Goal: Task Accomplishment & Management: Manage account settings

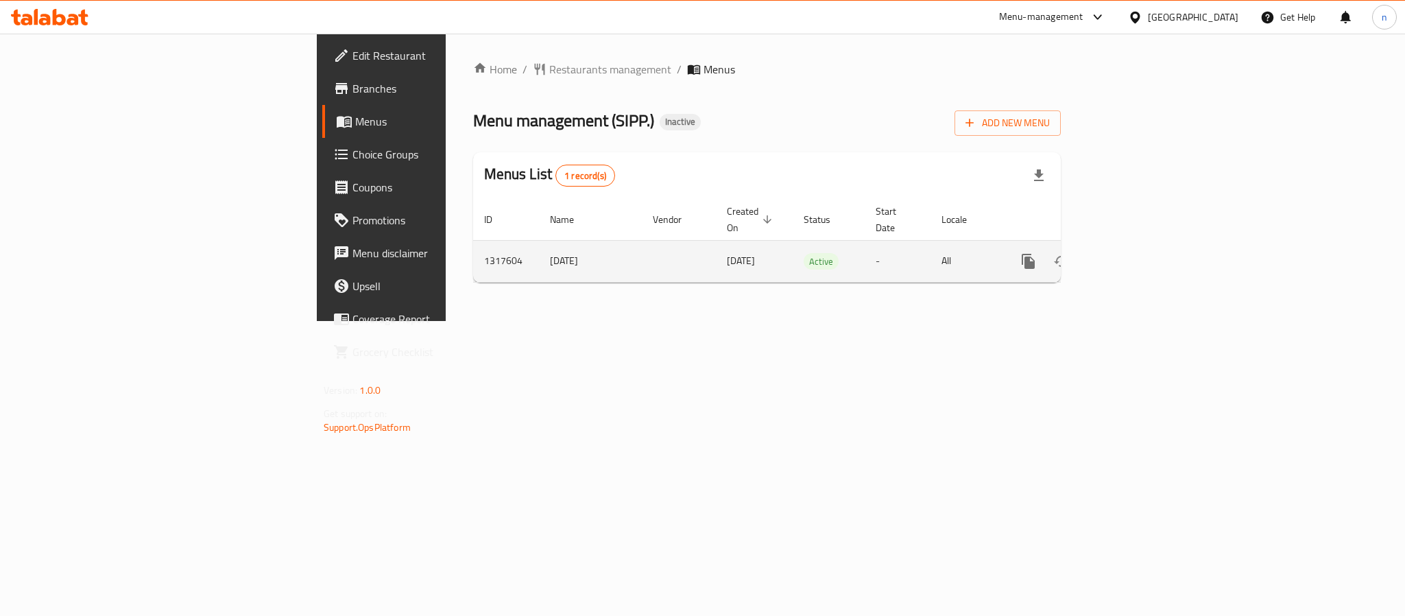
click at [1133, 255] on icon "enhanced table" at bounding box center [1127, 261] width 12 height 12
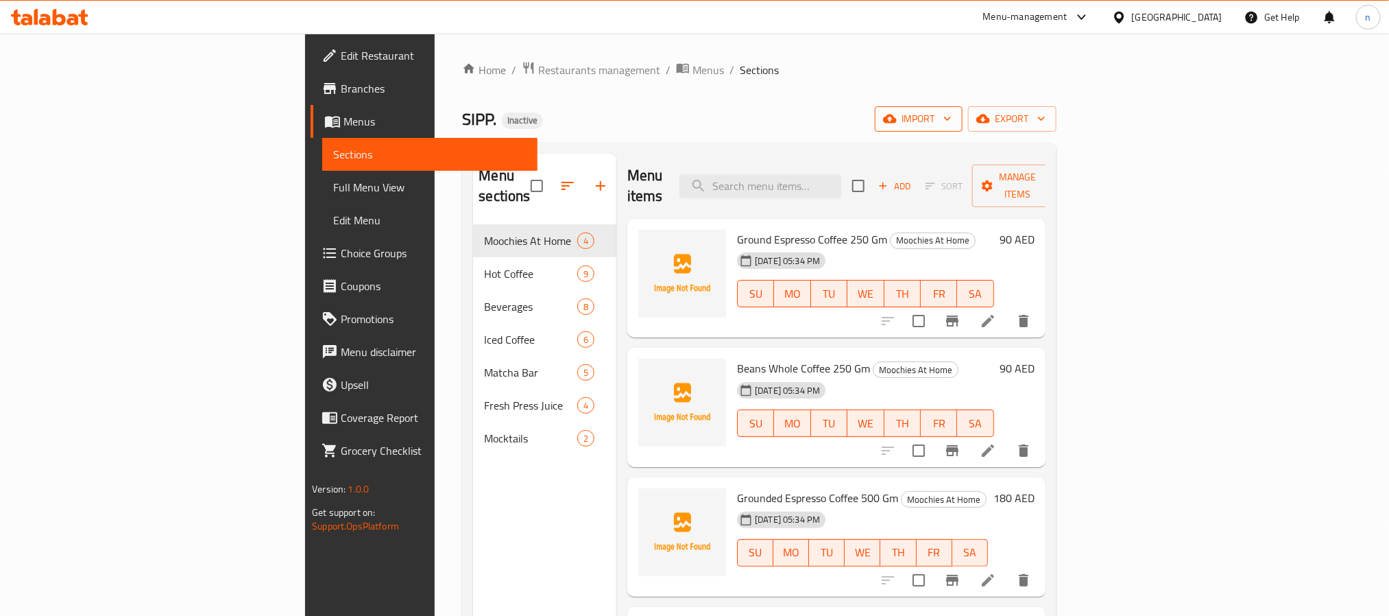
click at [954, 120] on icon "button" at bounding box center [948, 119] width 14 height 14
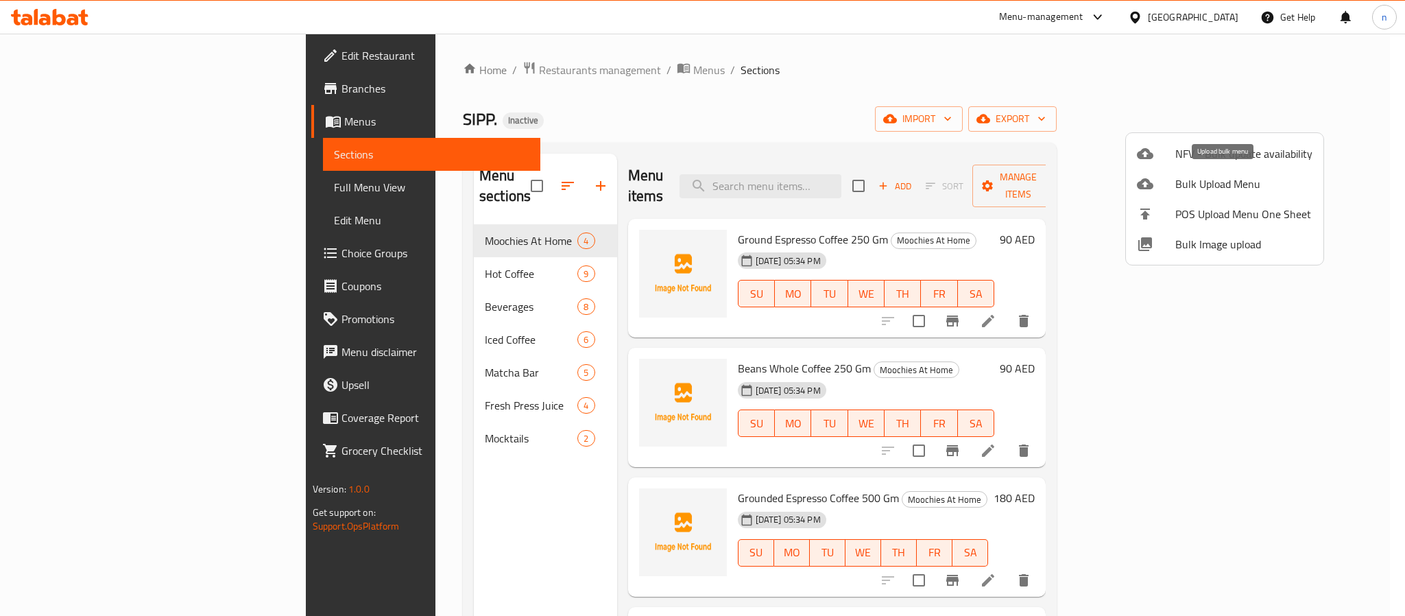
click at [1199, 185] on span "Bulk Upload Menu" at bounding box center [1243, 183] width 137 height 16
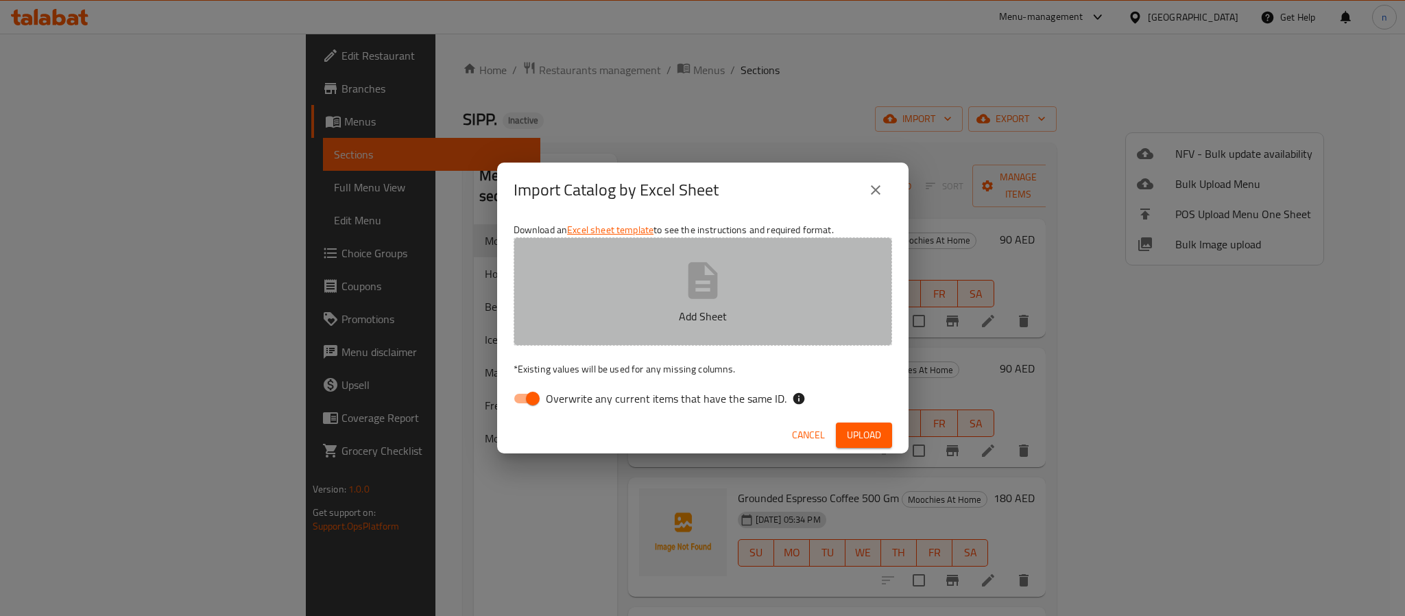
click at [698, 342] on button "Add Sheet" at bounding box center [702, 291] width 378 height 108
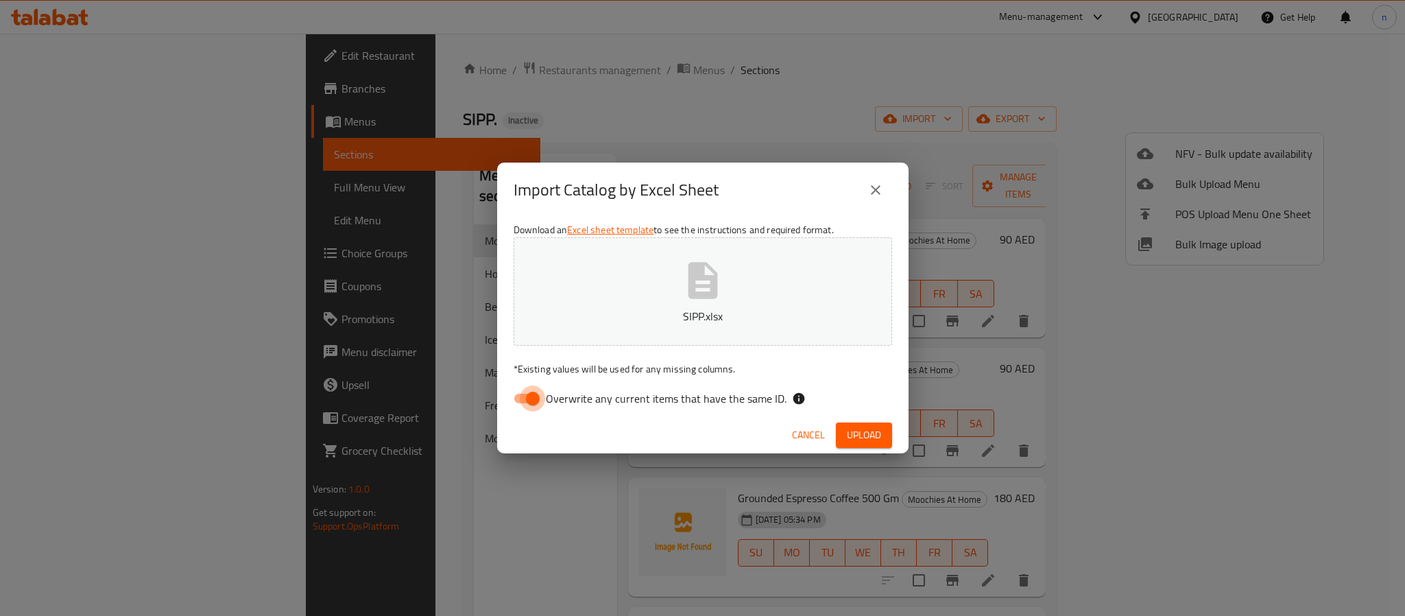
drag, startPoint x: 531, startPoint y: 396, endPoint x: 564, endPoint y: 398, distance: 32.3
click at [533, 396] on input "Overwrite any current items that have the same ID." at bounding box center [533, 398] width 78 height 26
checkbox input "false"
click at [851, 431] on span "Upload" at bounding box center [864, 434] width 34 height 17
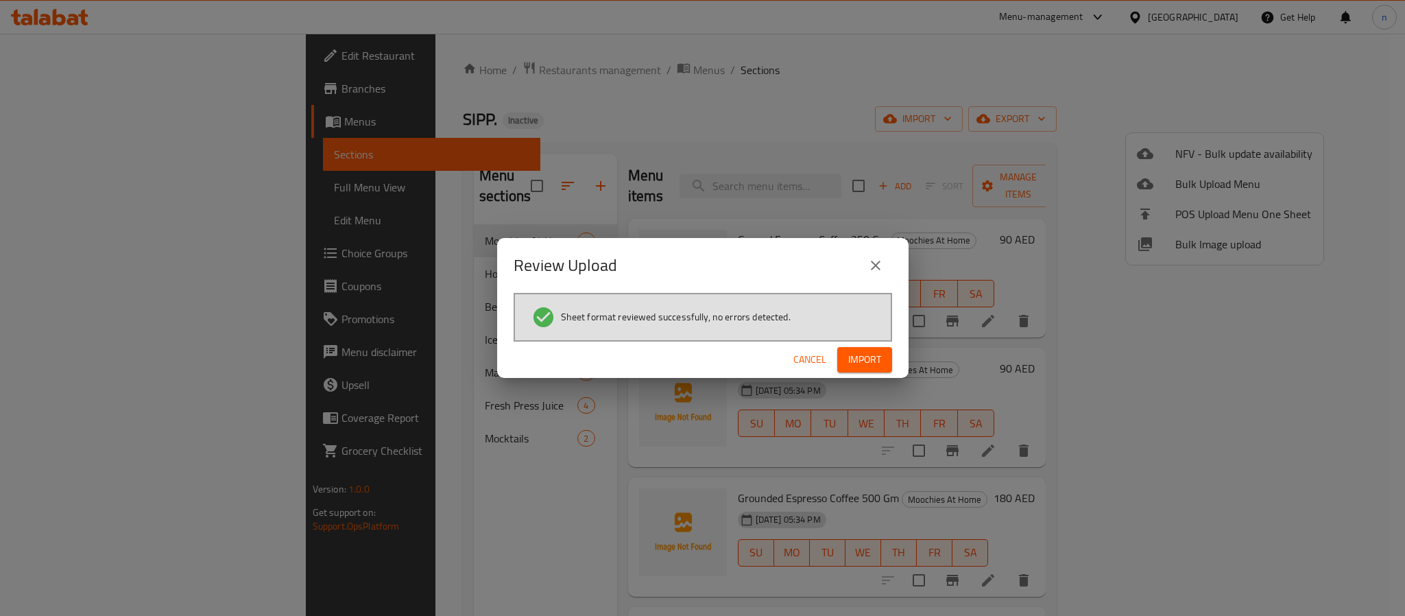
click at [868, 373] on div "Cancel Import" at bounding box center [702, 359] width 411 height 36
click at [860, 366] on span "Import" at bounding box center [864, 359] width 33 height 17
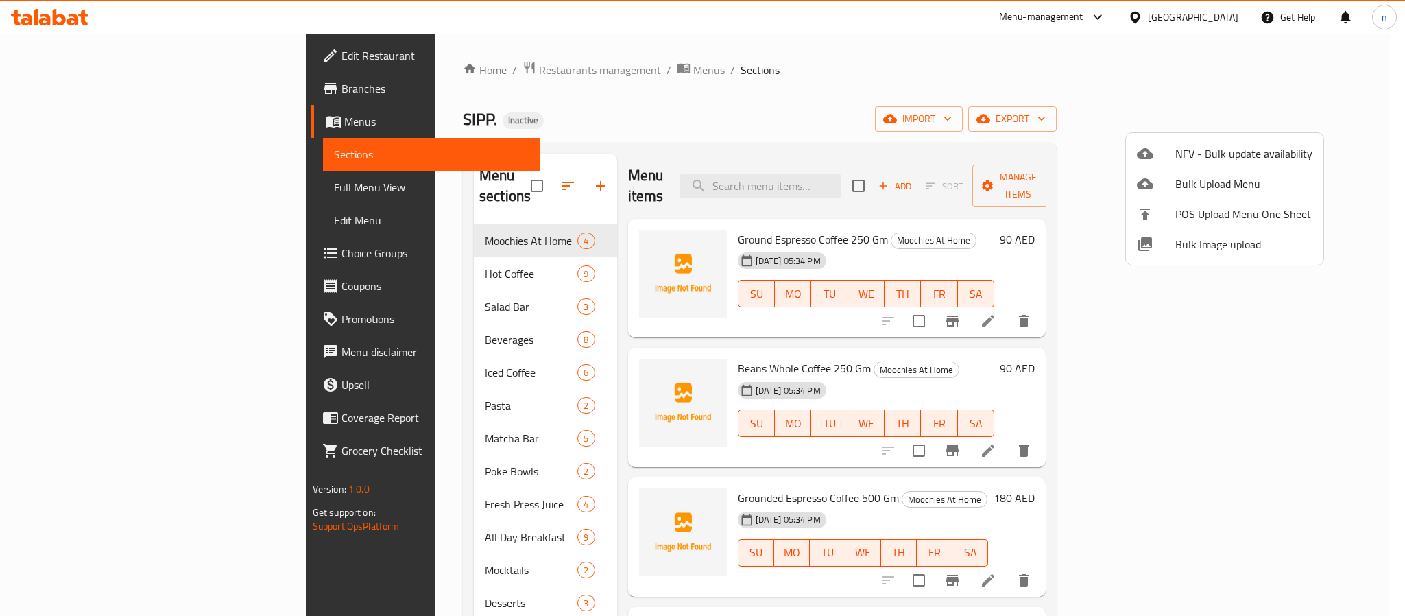
click at [103, 182] on div at bounding box center [702, 308] width 1405 height 616
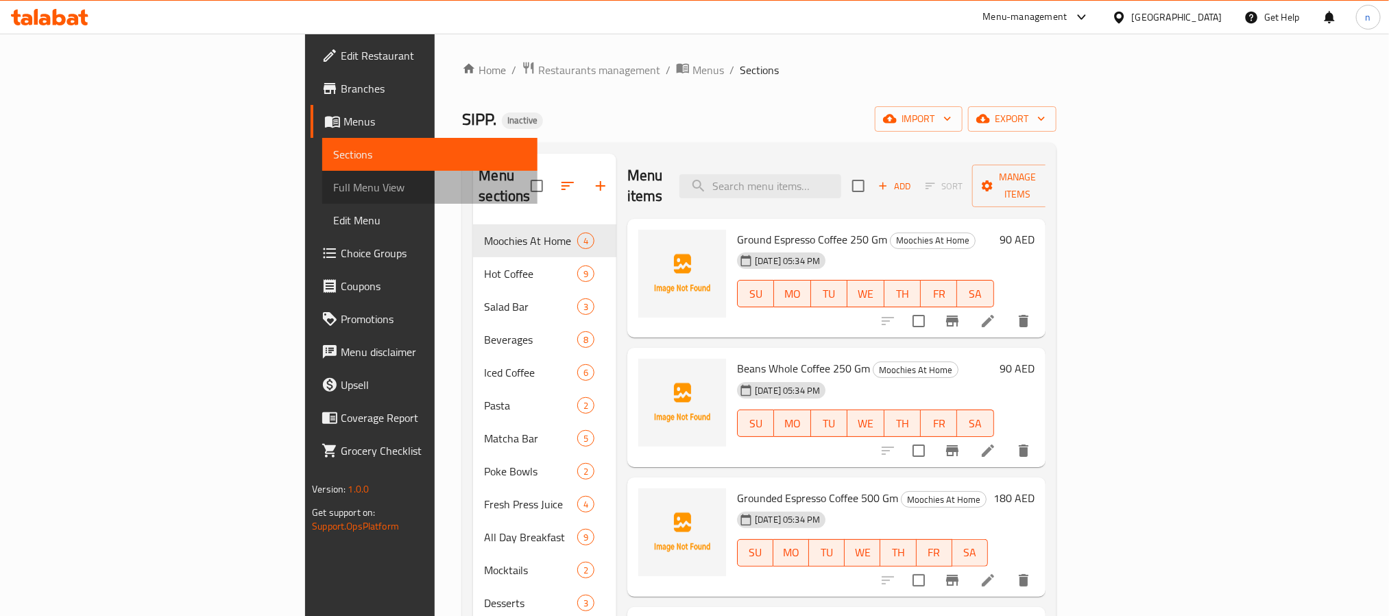
click at [333, 186] on span "Full Menu View" at bounding box center [429, 187] width 193 height 16
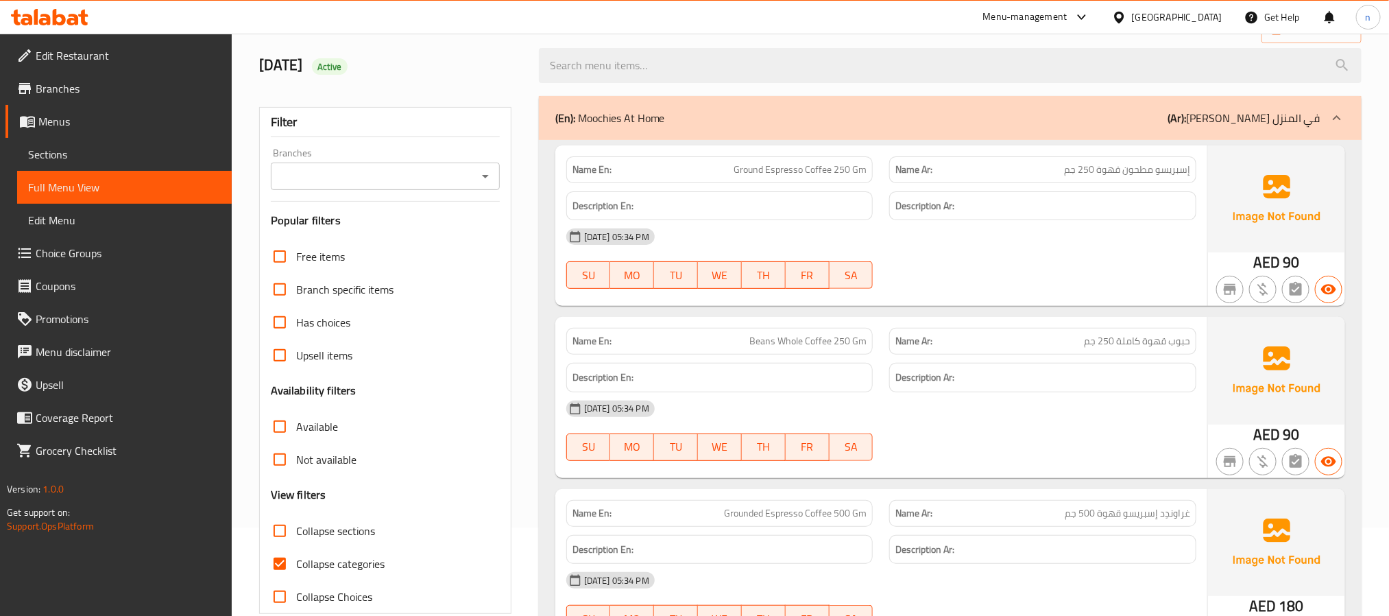
scroll to position [206, 0]
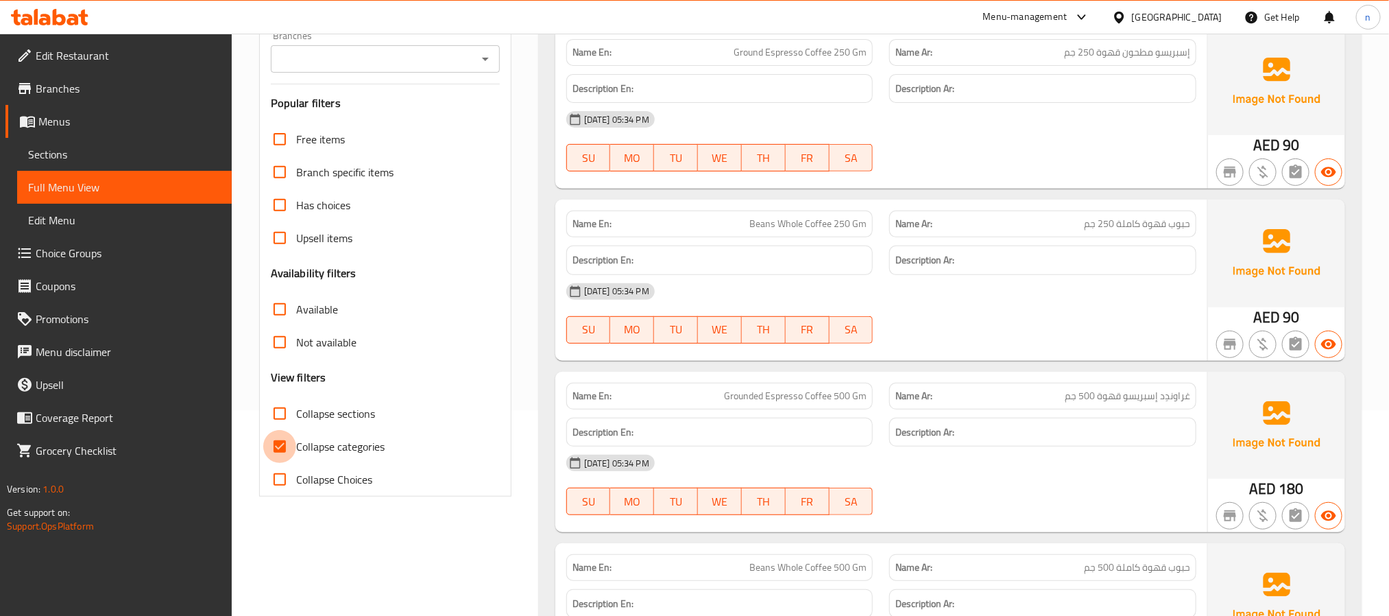
click at [282, 453] on input "Collapse categories" at bounding box center [279, 446] width 33 height 33
checkbox input "false"
click at [280, 415] on input "Collapse sections" at bounding box center [279, 413] width 33 height 33
checkbox input "true"
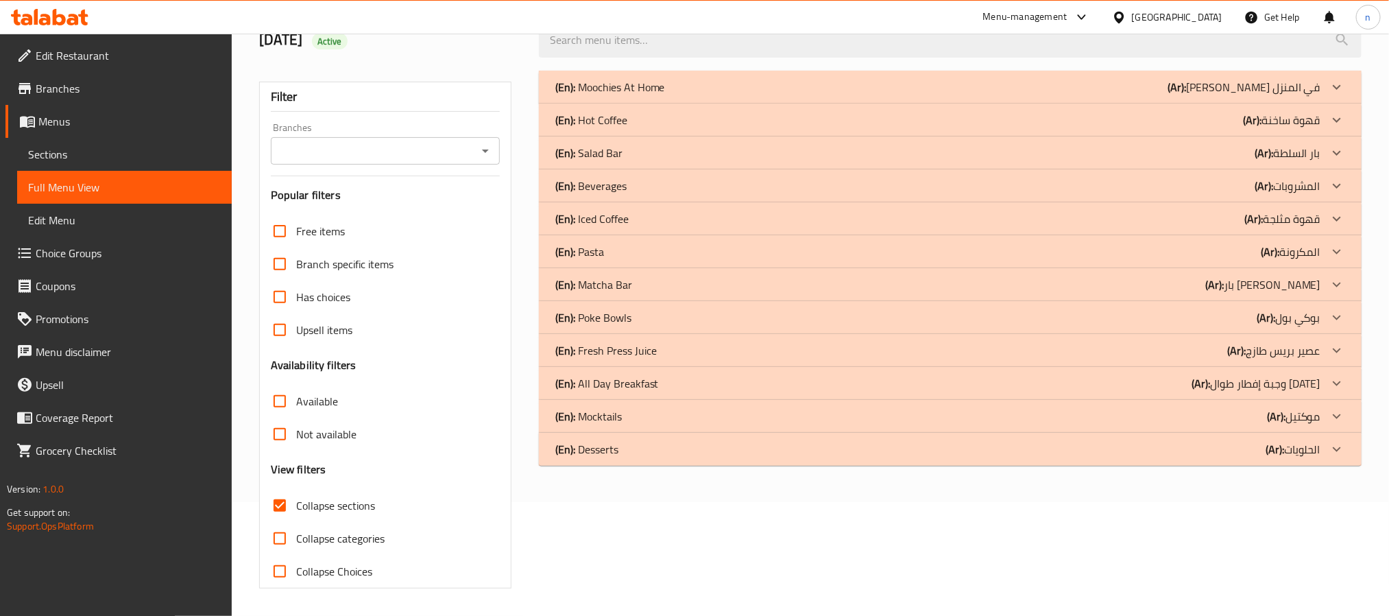
scroll to position [115, 0]
click at [718, 549] on div "(En): Moochies At Home (Ar): موتشيز في المنزل Name En: Ground Espresso Coffee 2…" at bounding box center [950, 329] width 839 height 534
click at [621, 155] on p "(En): Salad Bar" at bounding box center [588, 153] width 67 height 16
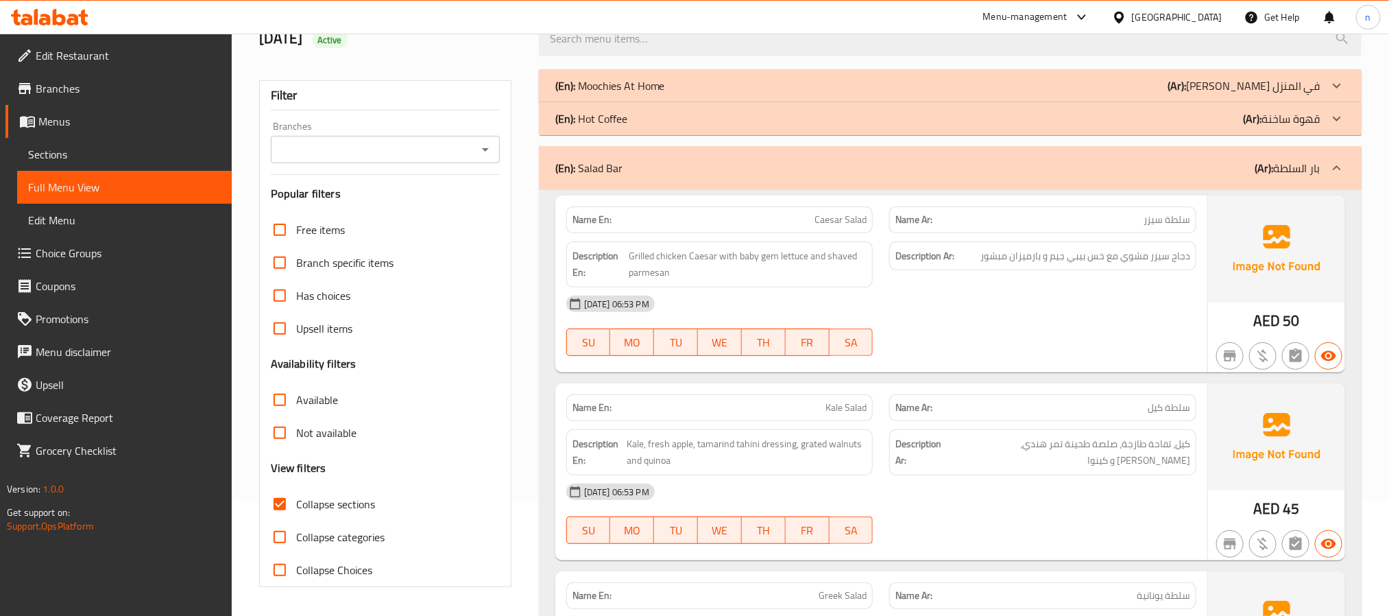
click at [547, 297] on div "Name En: Caesar Salad Name Ar: سلطة سيزر Description En: Grilled chicken Caesar…" at bounding box center [950, 482] width 823 height 585
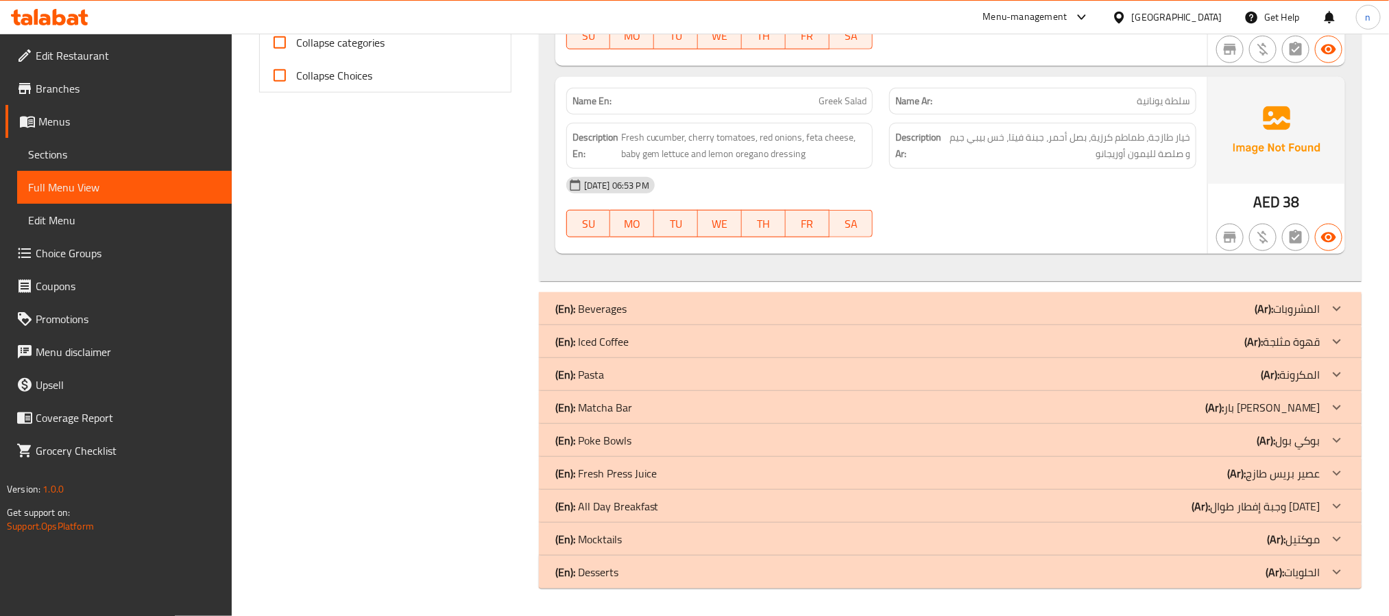
click at [582, 377] on p "(En): Pasta" at bounding box center [579, 374] width 49 height 16
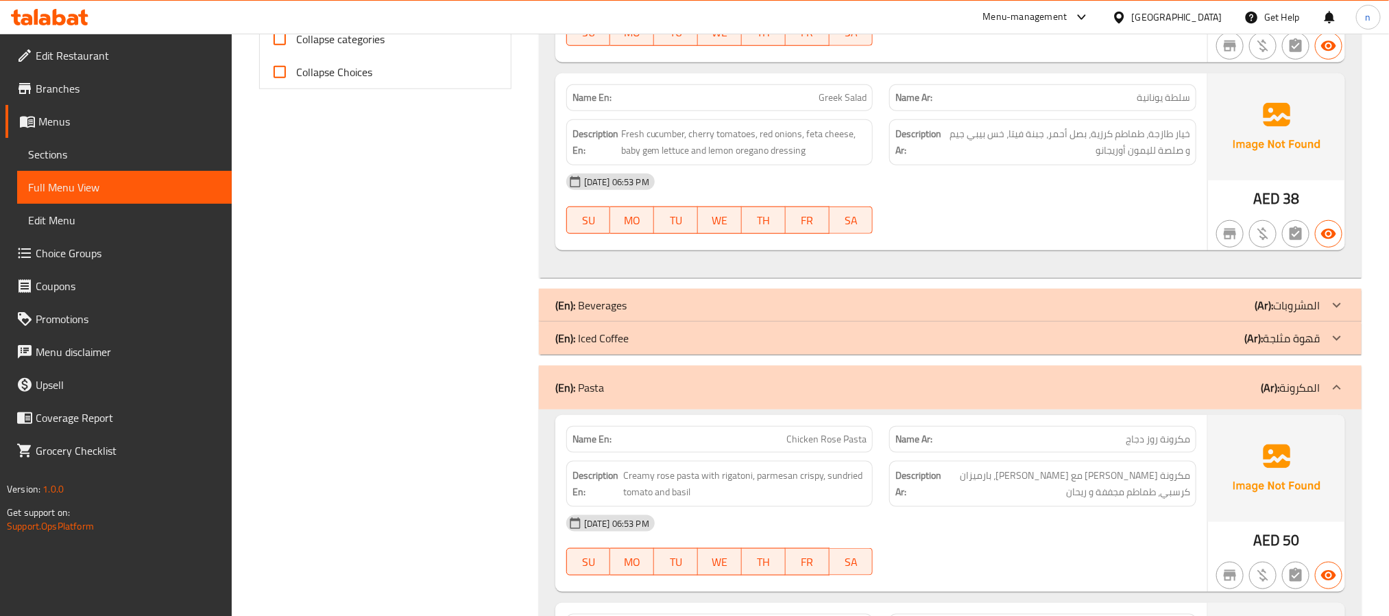
scroll to position [1047, 0]
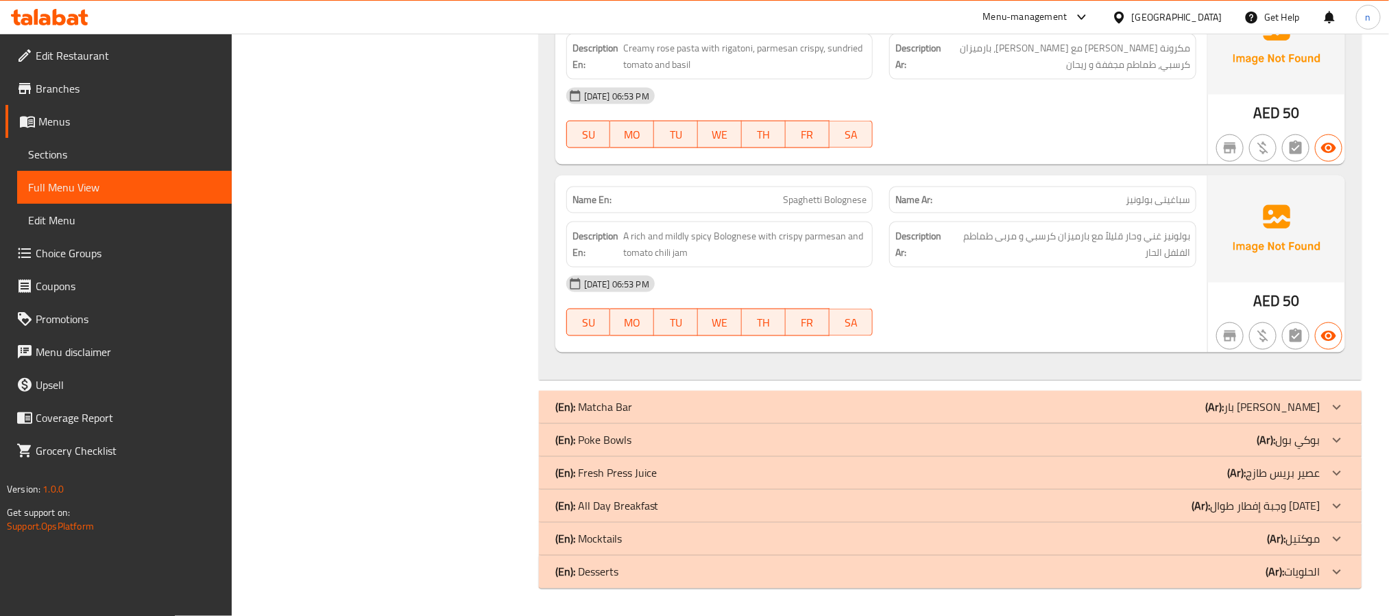
click at [624, 444] on p "(En): Poke Bowls" at bounding box center [593, 440] width 76 height 16
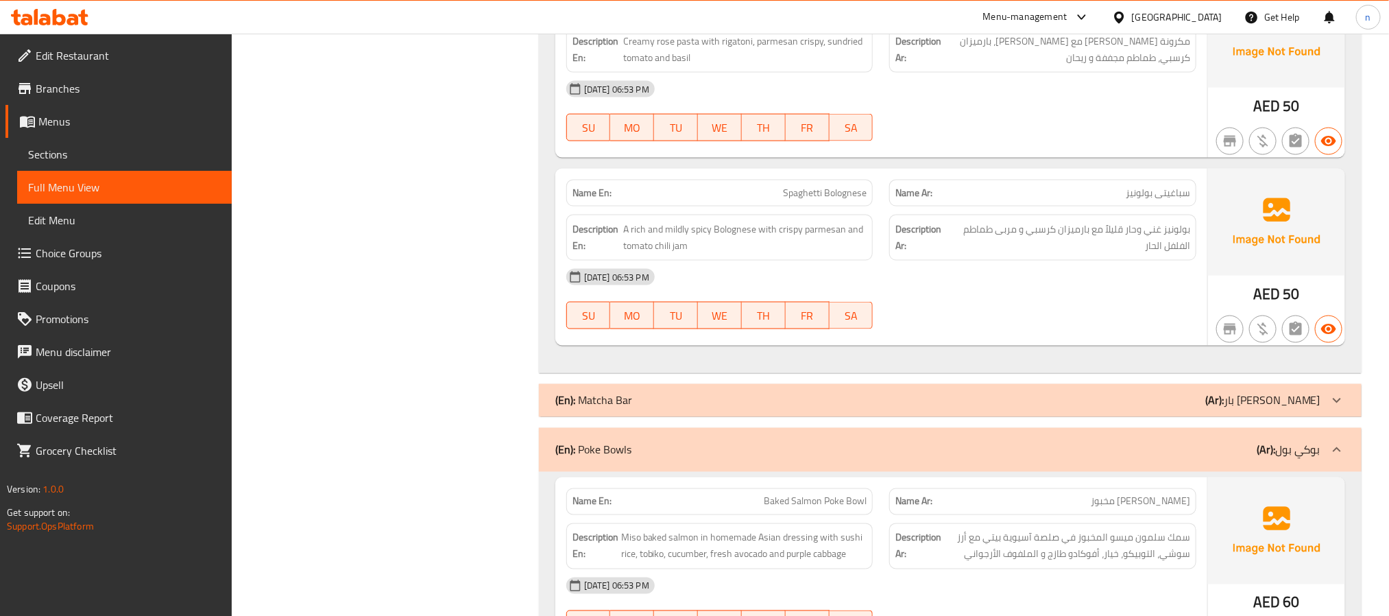
scroll to position [1496, 0]
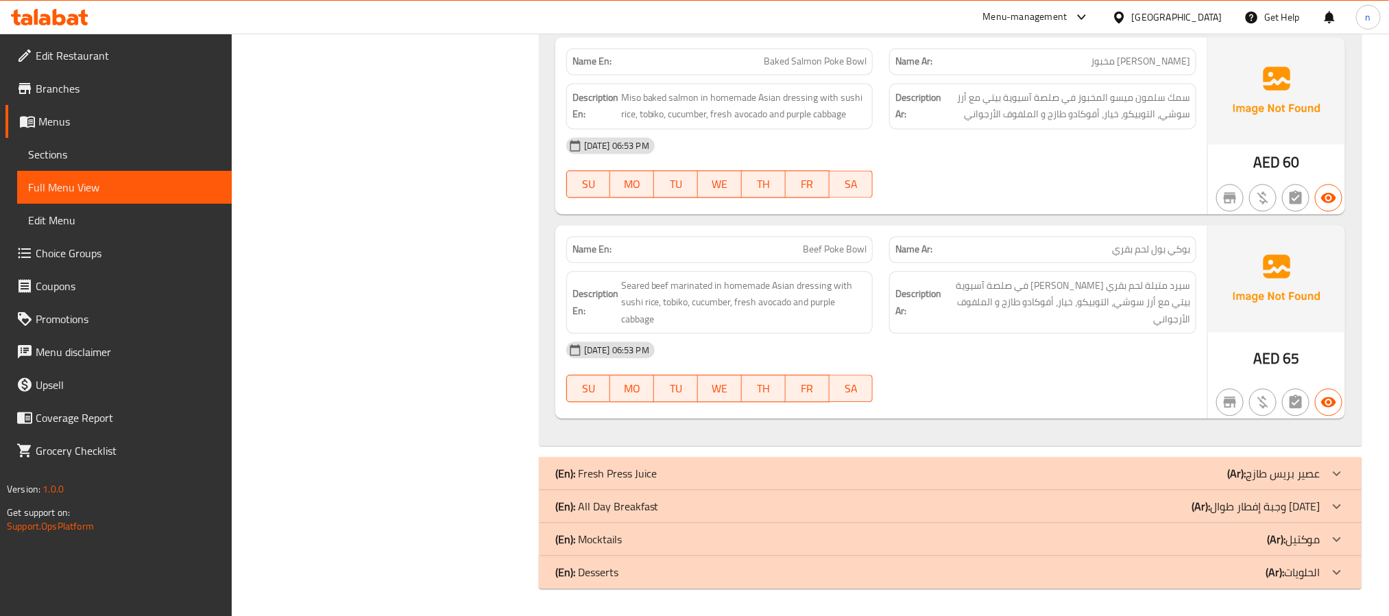
click at [601, 504] on p "(En): All Day Breakfast" at bounding box center [607, 506] width 104 height 16
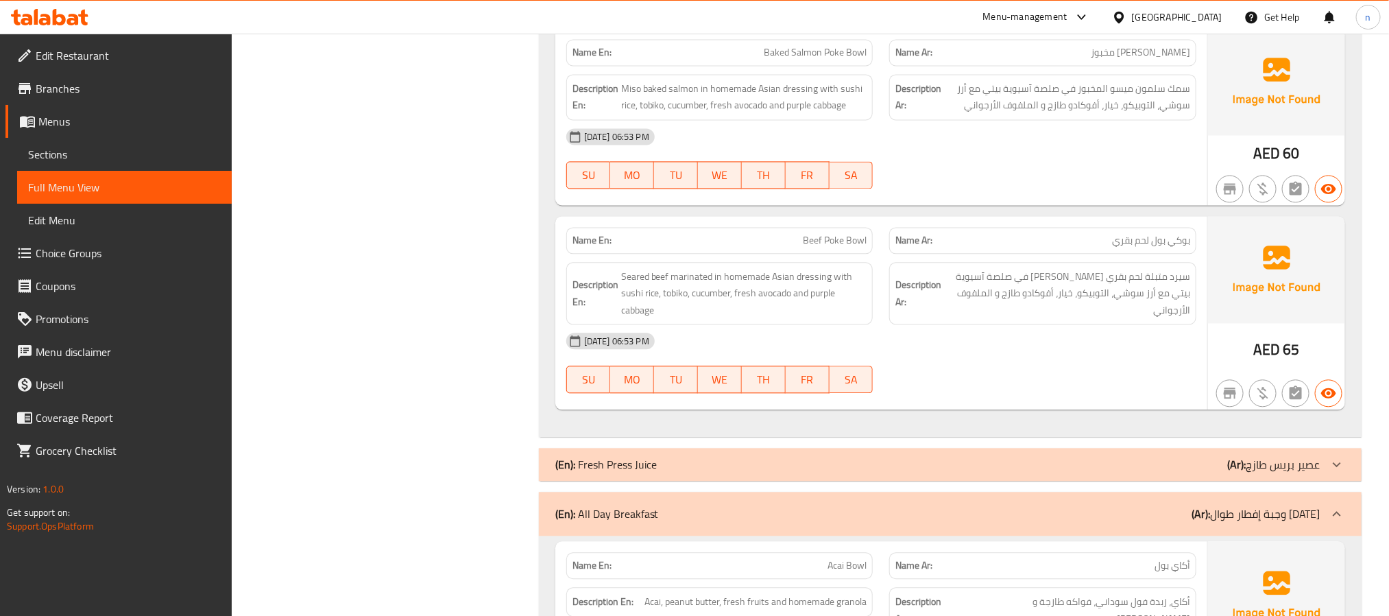
scroll to position [3236, 0]
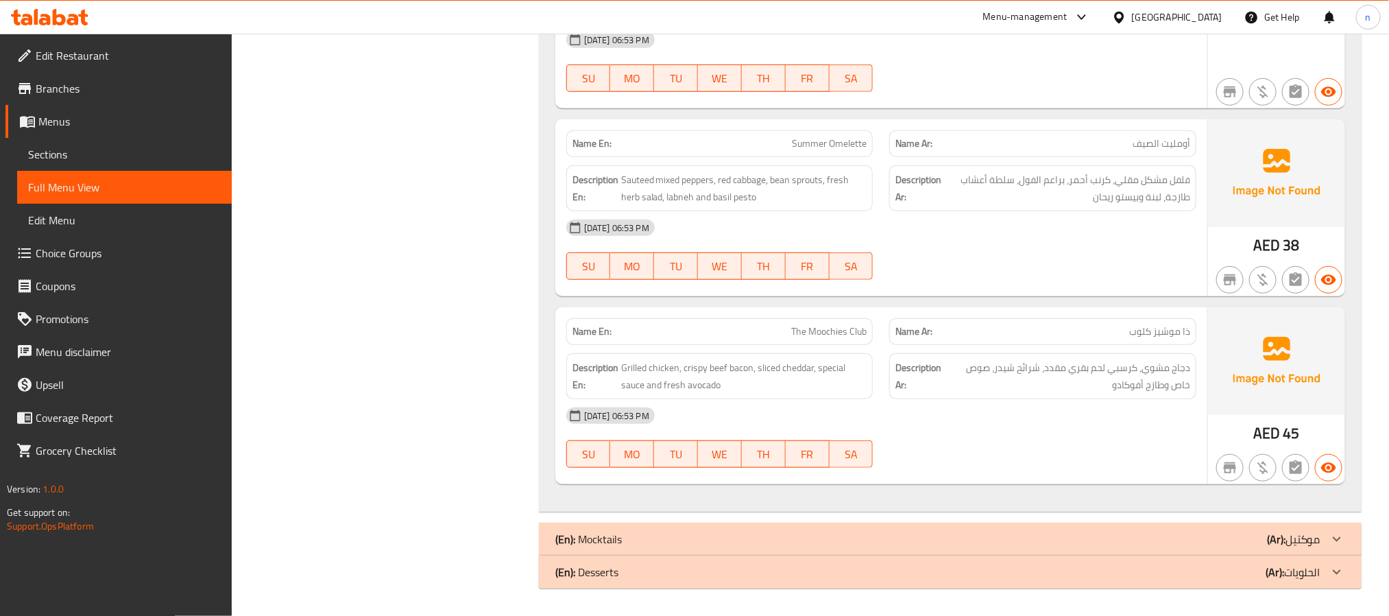
click at [635, 570] on div "(En): Desserts (Ar): الحلويات" at bounding box center [937, 572] width 765 height 16
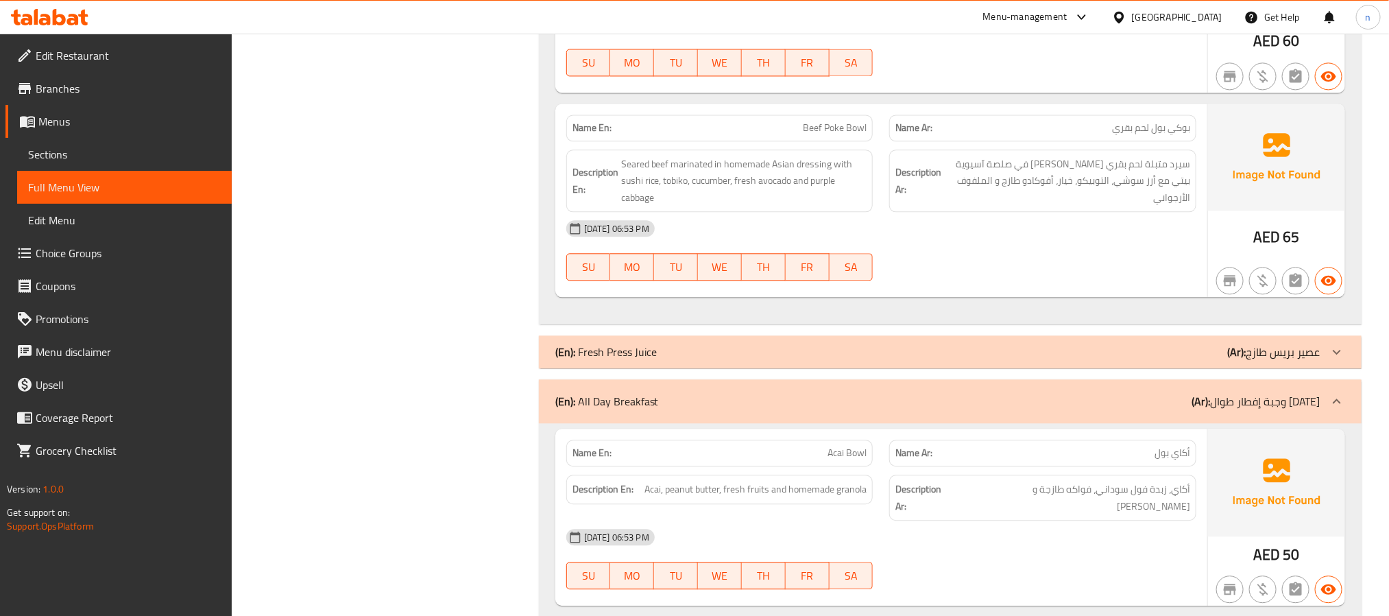
scroll to position [0, 0]
